Goal: Ask a question

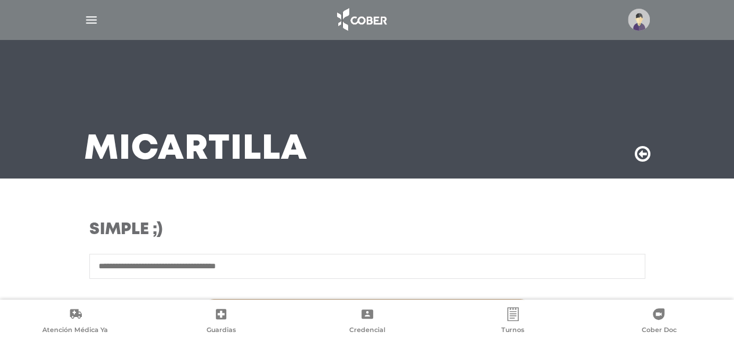
click at [93, 18] on img "button" at bounding box center [91, 20] width 15 height 15
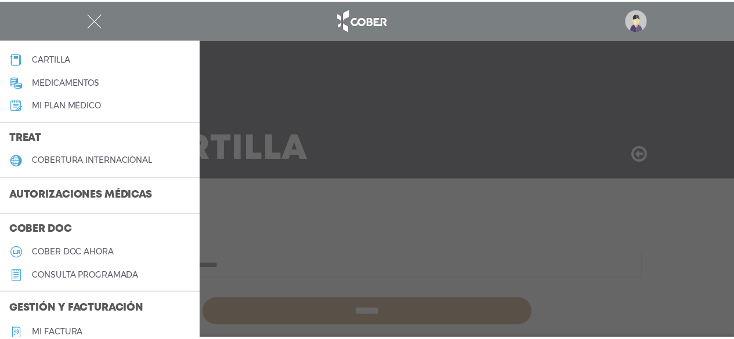
scroll to position [174, 0]
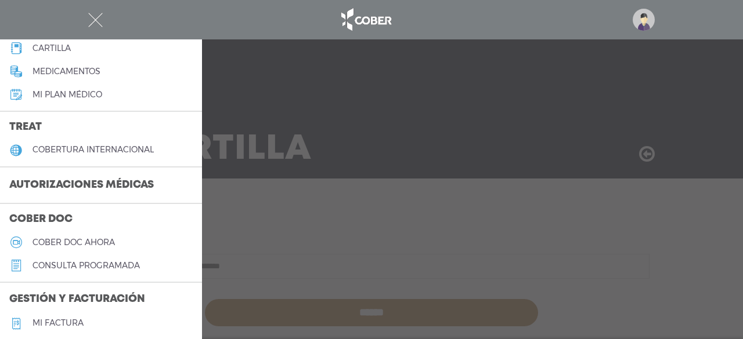
click at [84, 190] on h3 "Autorizaciones médicas" at bounding box center [81, 186] width 163 height 22
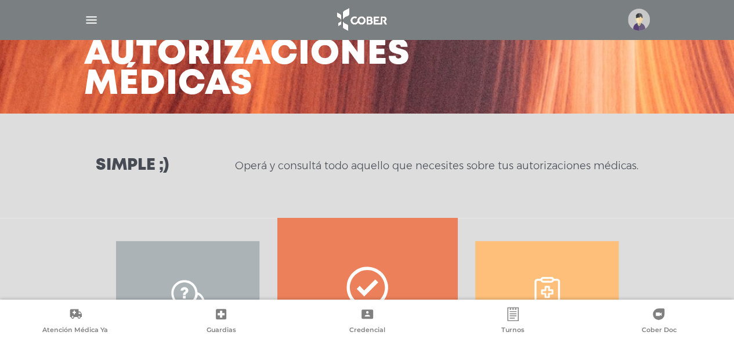
scroll to position [174, 0]
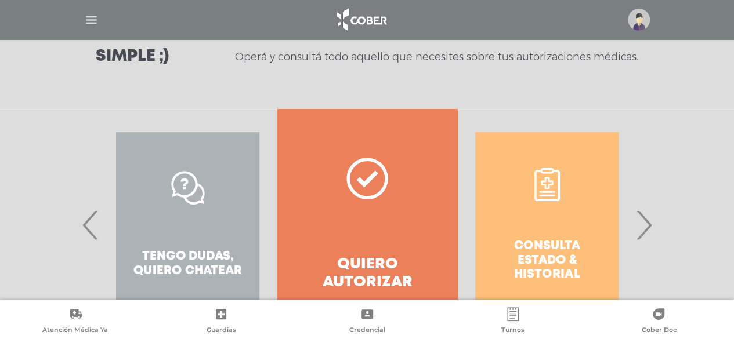
click at [648, 216] on span "›" at bounding box center [644, 225] width 23 height 63
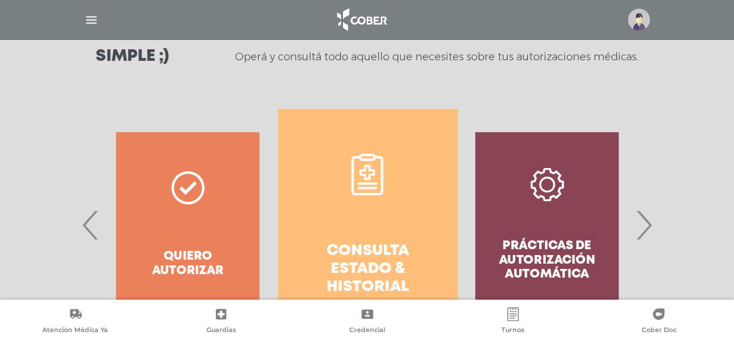
click at [648, 216] on span "›" at bounding box center [644, 225] width 23 height 63
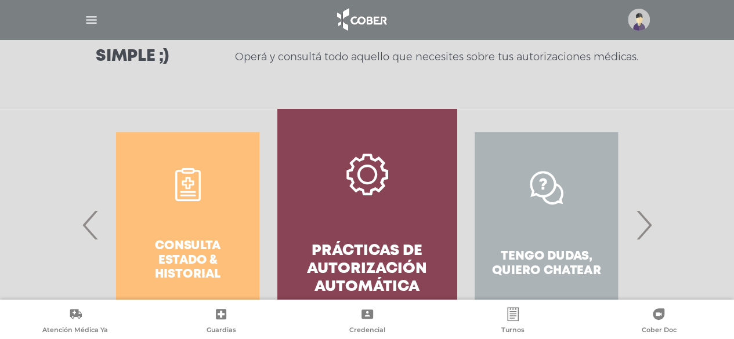
click at [648, 216] on span "›" at bounding box center [644, 225] width 23 height 63
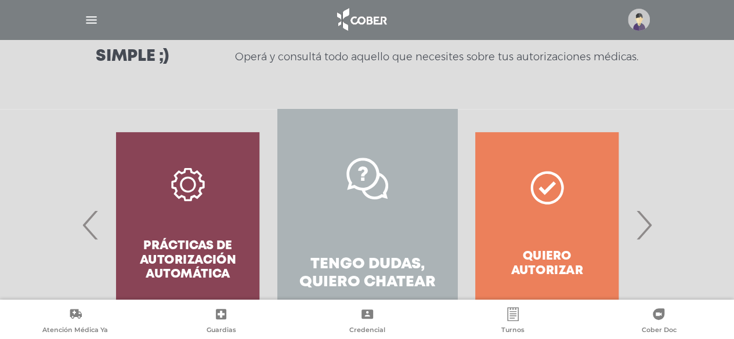
click at [330, 211] on link "Tengo dudas, quiero chatear" at bounding box center [366, 225] width 179 height 232
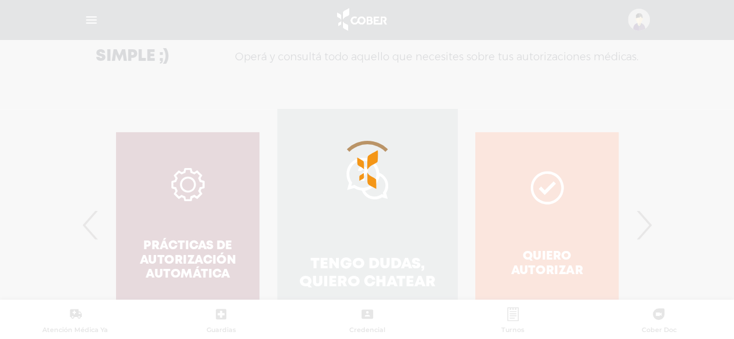
scroll to position [322, 0]
